Goal: Answer question/provide support

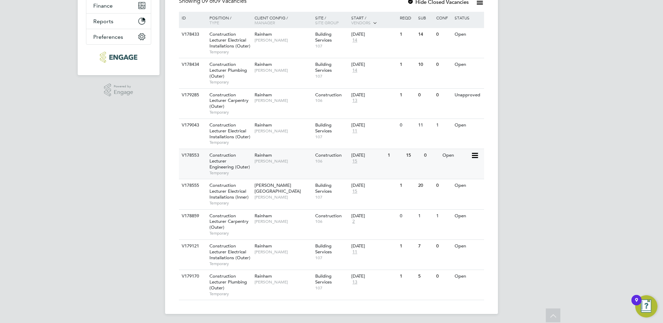
scroll to position [156, 0]
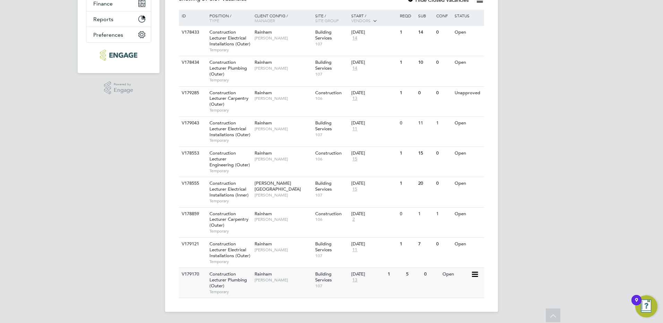
click at [265, 271] on div "Rainham Ian Rist" at bounding box center [283, 277] width 61 height 18
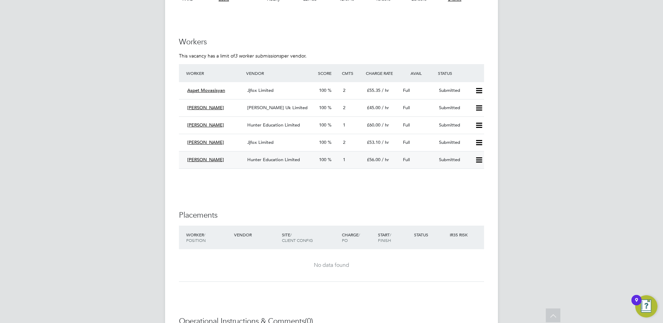
click at [275, 161] on span "Hunter Education Limited" at bounding box center [273, 160] width 53 height 6
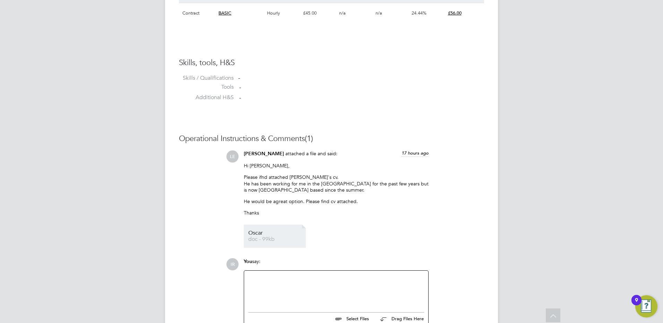
click at [260, 234] on span "Oscar" at bounding box center [275, 233] width 55 height 5
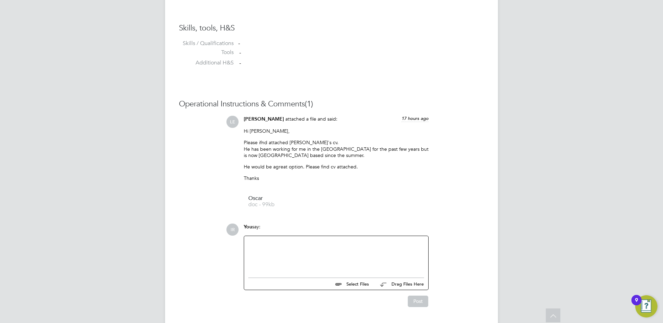
click at [259, 241] on div at bounding box center [336, 255] width 176 height 30
click at [419, 302] on button "Post" at bounding box center [418, 301] width 20 height 11
